Goal: Task Accomplishment & Management: Manage account settings

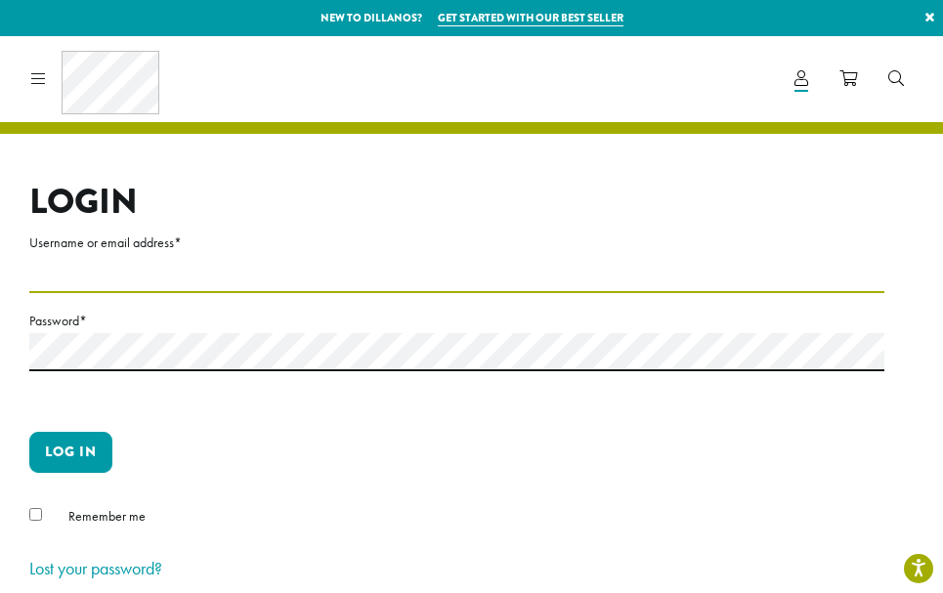
type input "**********"
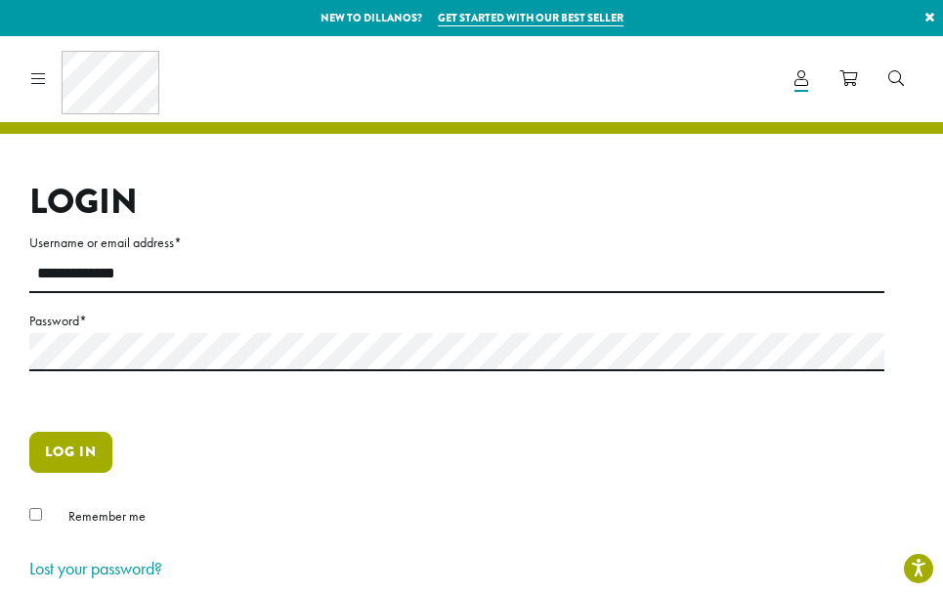
click at [77, 454] on button "Log in" at bounding box center [70, 452] width 83 height 41
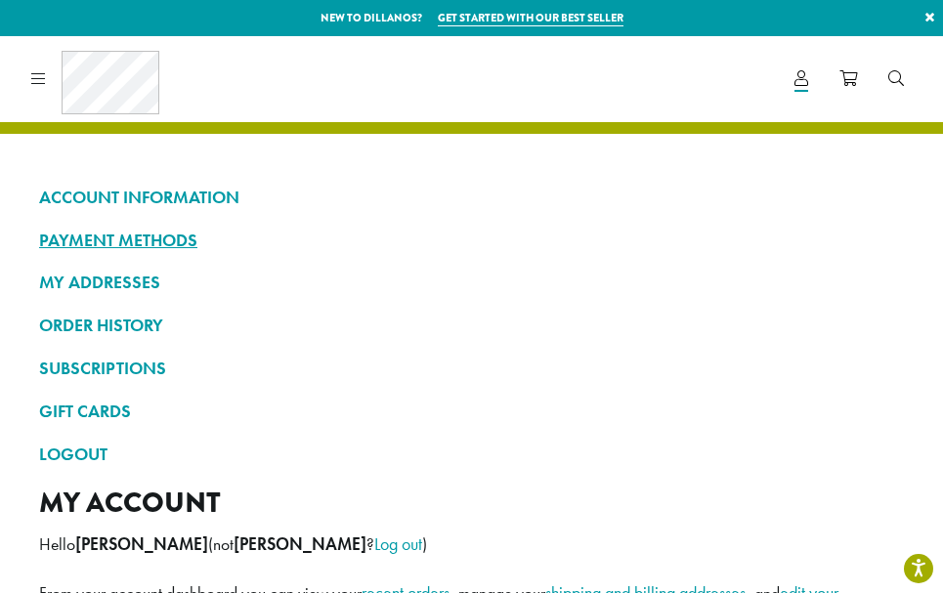
click at [163, 236] on link "PAYMENT METHODS" at bounding box center [471, 240] width 865 height 33
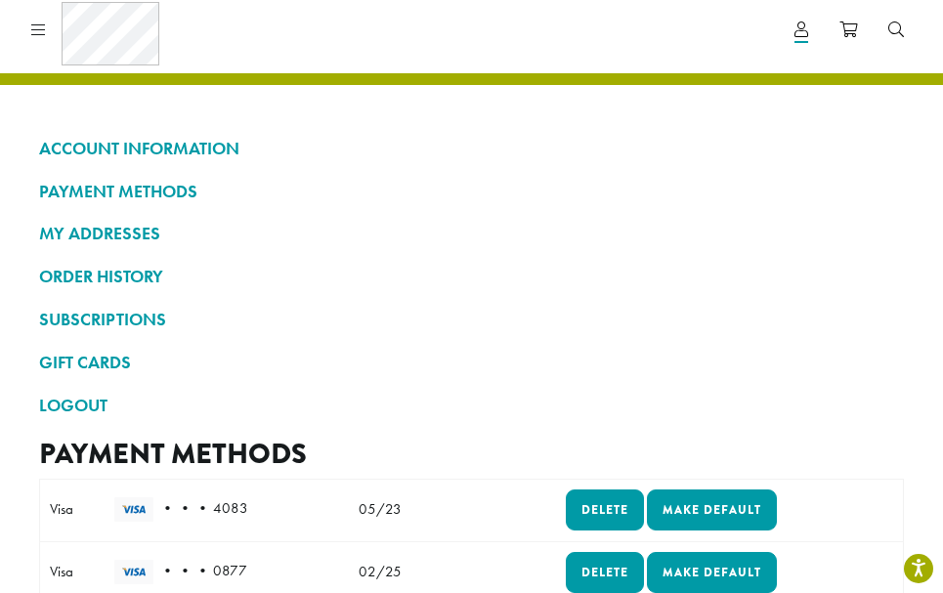
scroll to position [40, 0]
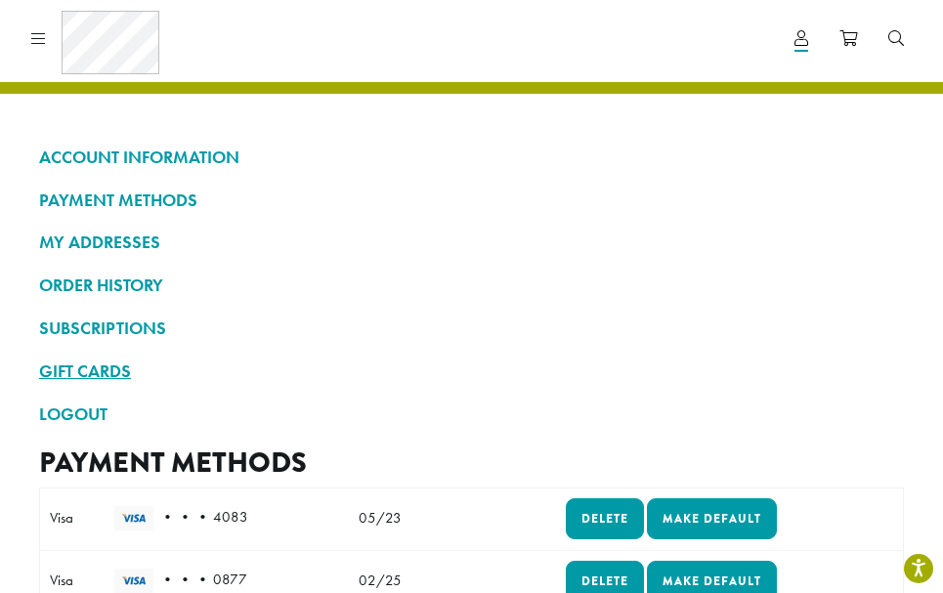
click at [52, 380] on link "GIFT CARDS" at bounding box center [471, 371] width 865 height 33
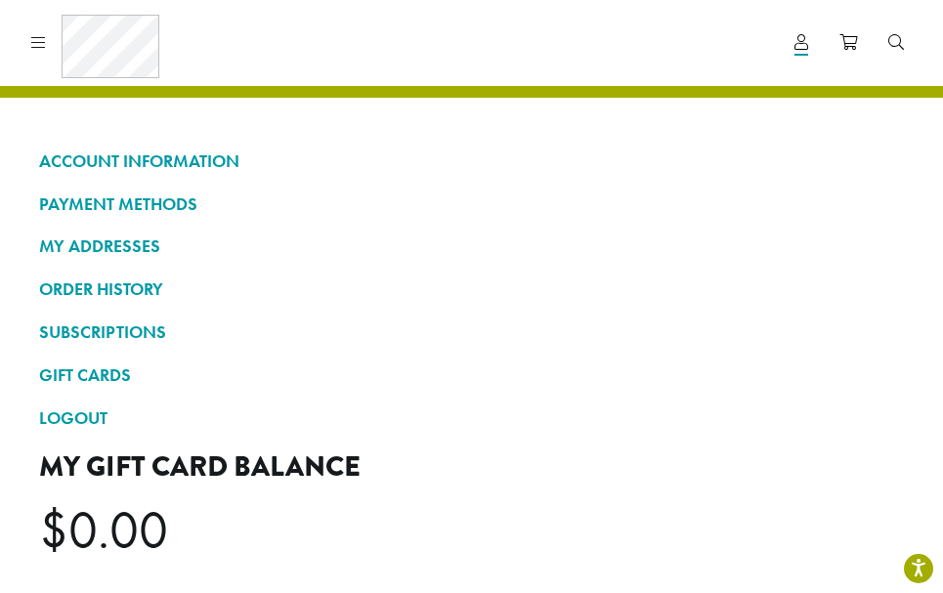
scroll to position [35, 0]
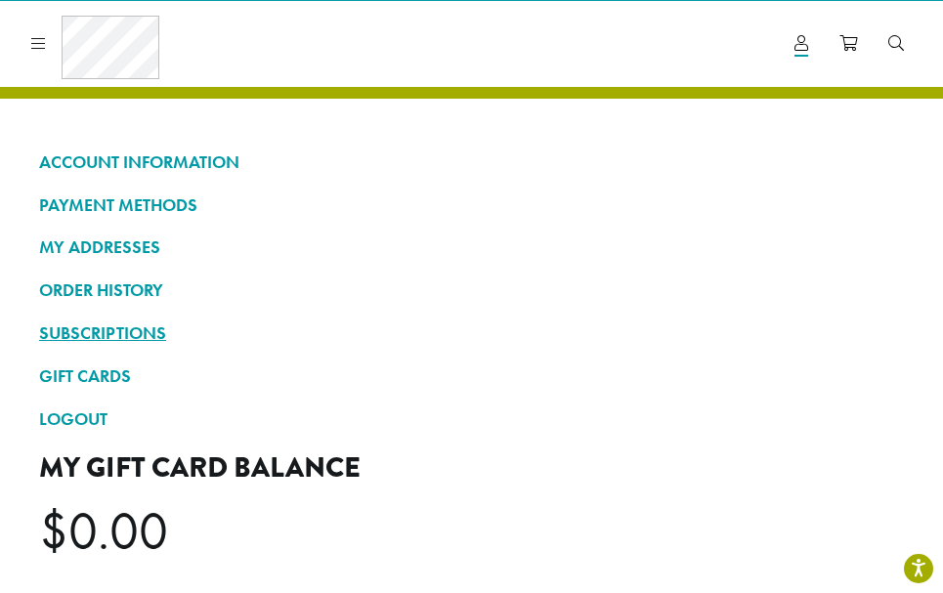
click at [103, 331] on link "SUBSCRIPTIONS" at bounding box center [471, 333] width 865 height 33
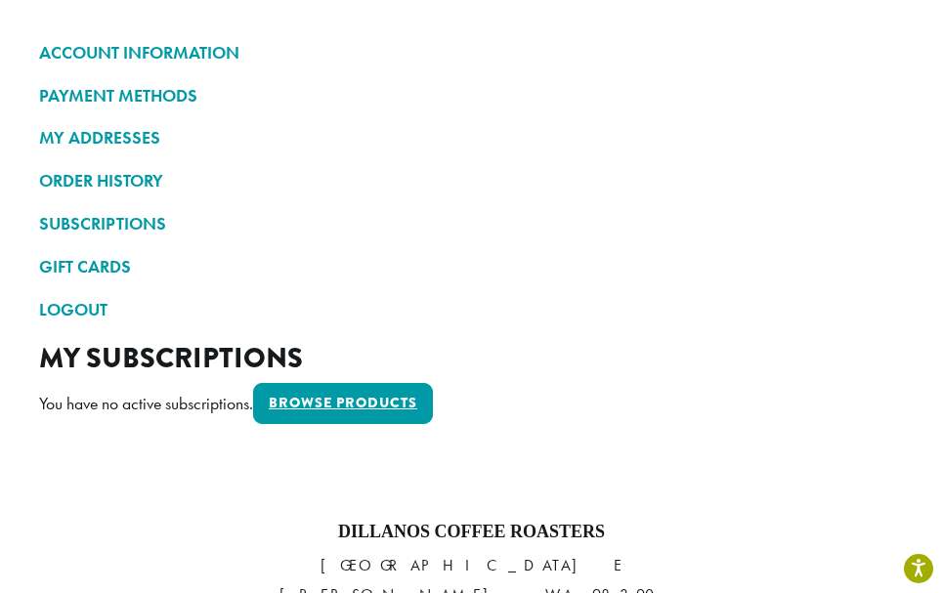
scroll to position [197, 0]
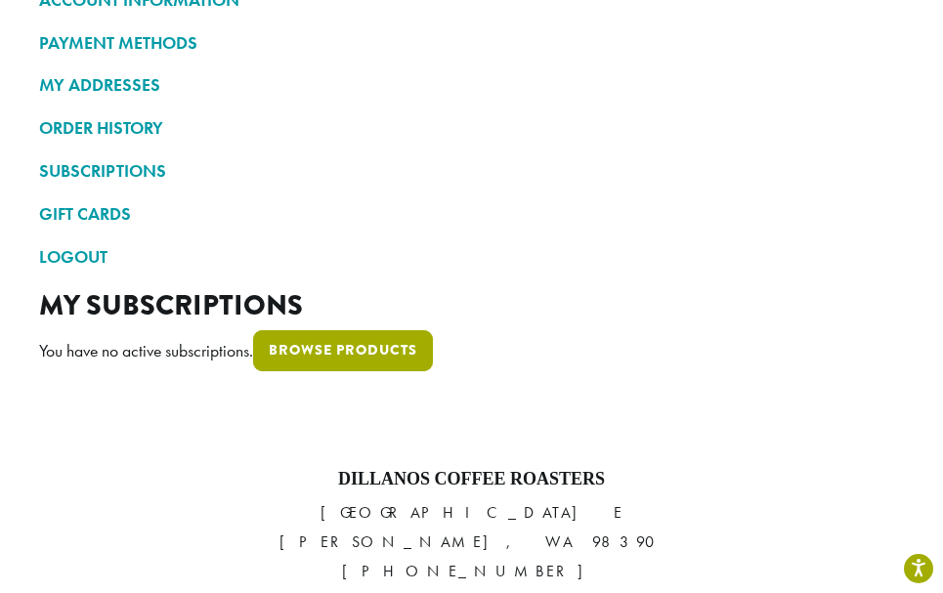
click at [347, 334] on link "Browse products" at bounding box center [343, 350] width 180 height 41
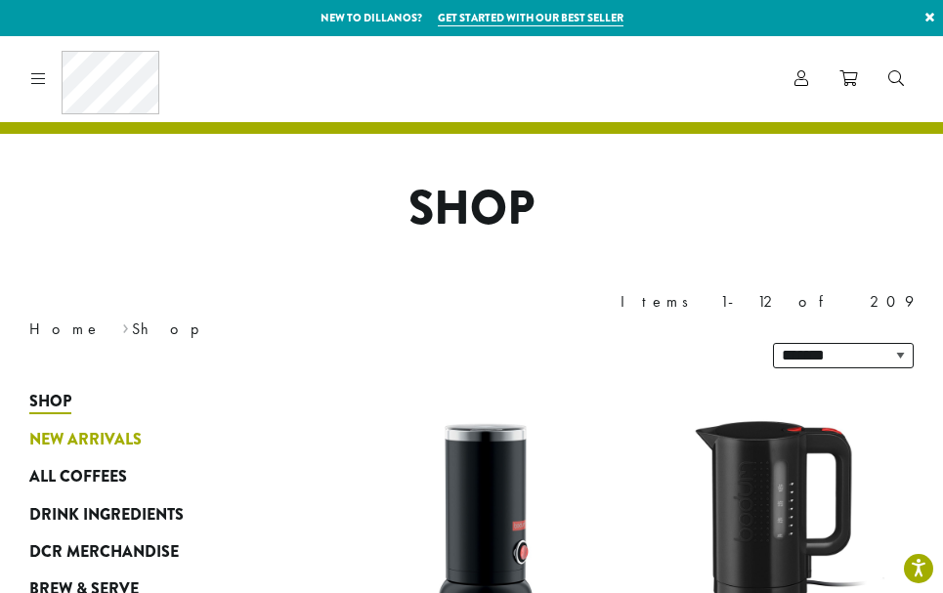
click at [258, 421] on link "New Arrivals" at bounding box center [157, 439] width 256 height 37
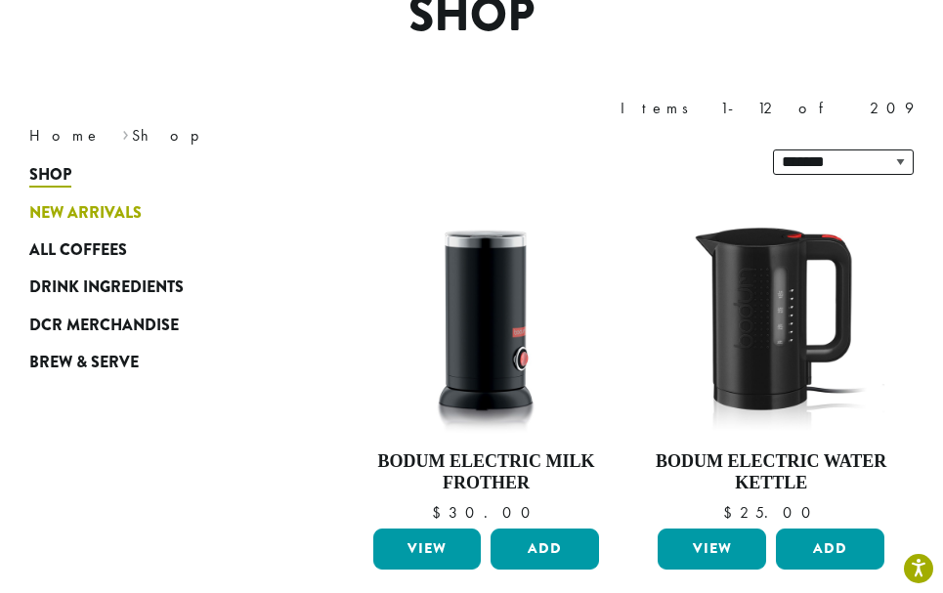
scroll to position [207, 0]
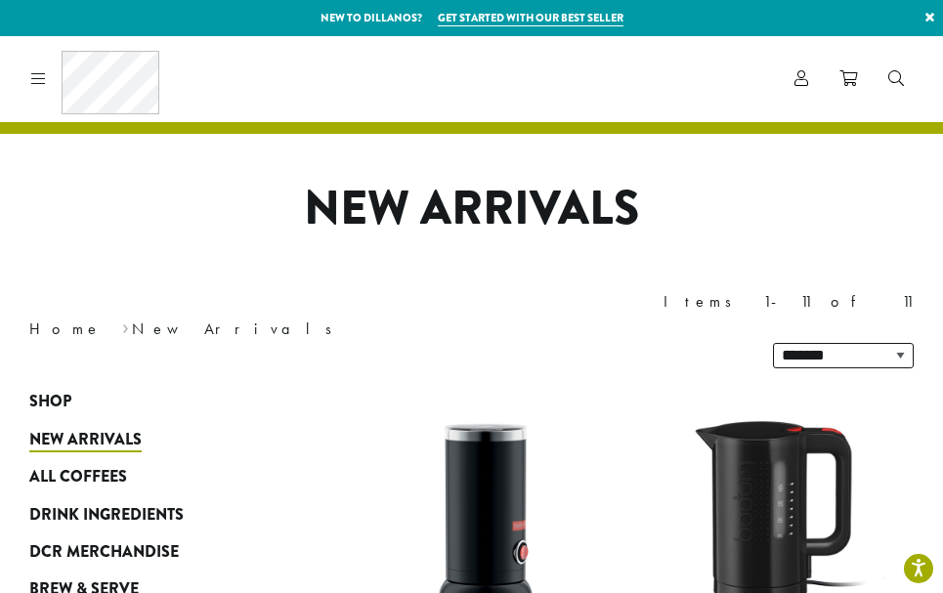
click at [38, 83] on icon at bounding box center [38, 78] width 15 height 16
